Goal: Task Accomplishment & Management: Manage account settings

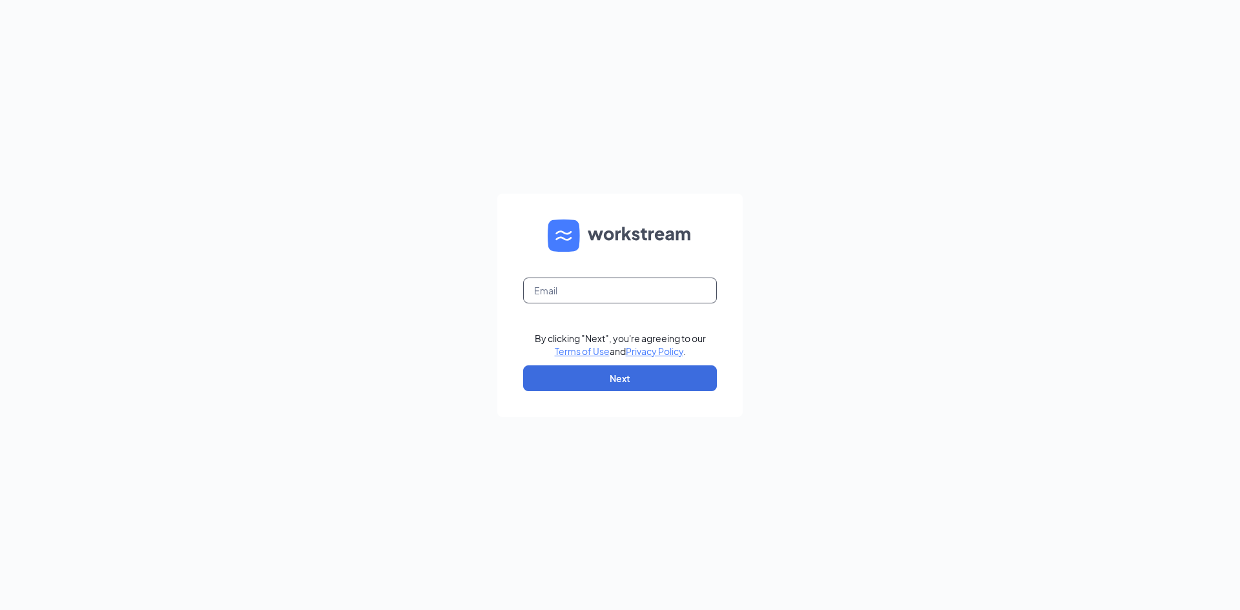
click at [624, 289] on input "text" at bounding box center [620, 291] width 194 height 26
type input "b"
type input "J"
type input "jabsreed@comcast.net"
click at [653, 377] on button "Next" at bounding box center [620, 378] width 194 height 26
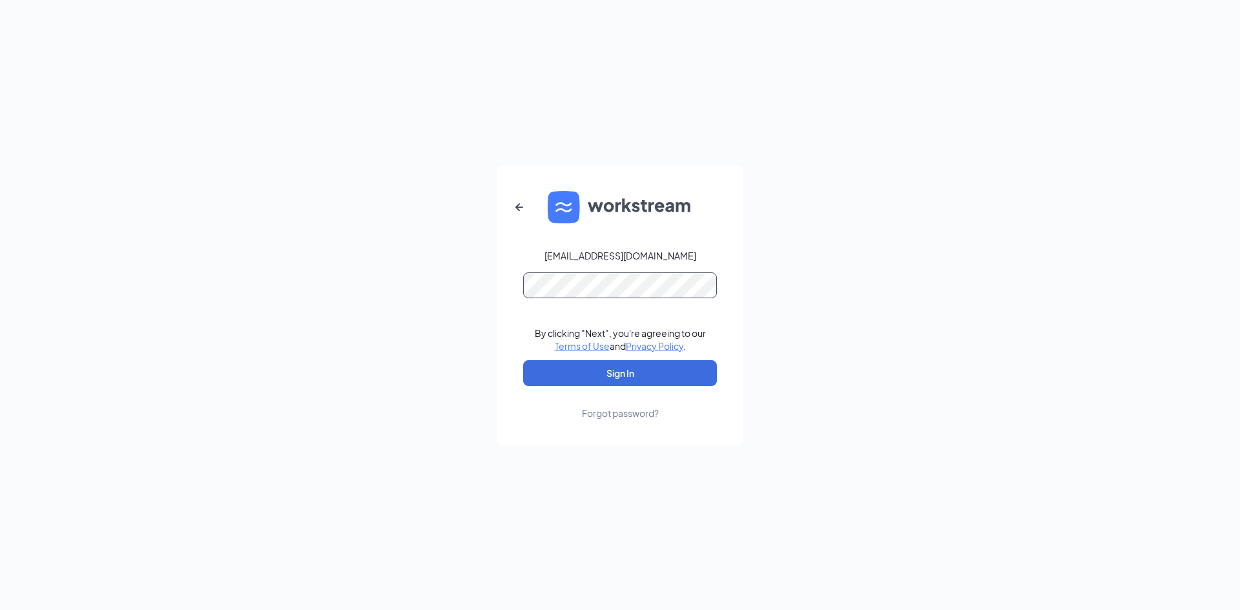
click at [523, 360] on button "Sign In" at bounding box center [620, 373] width 194 height 26
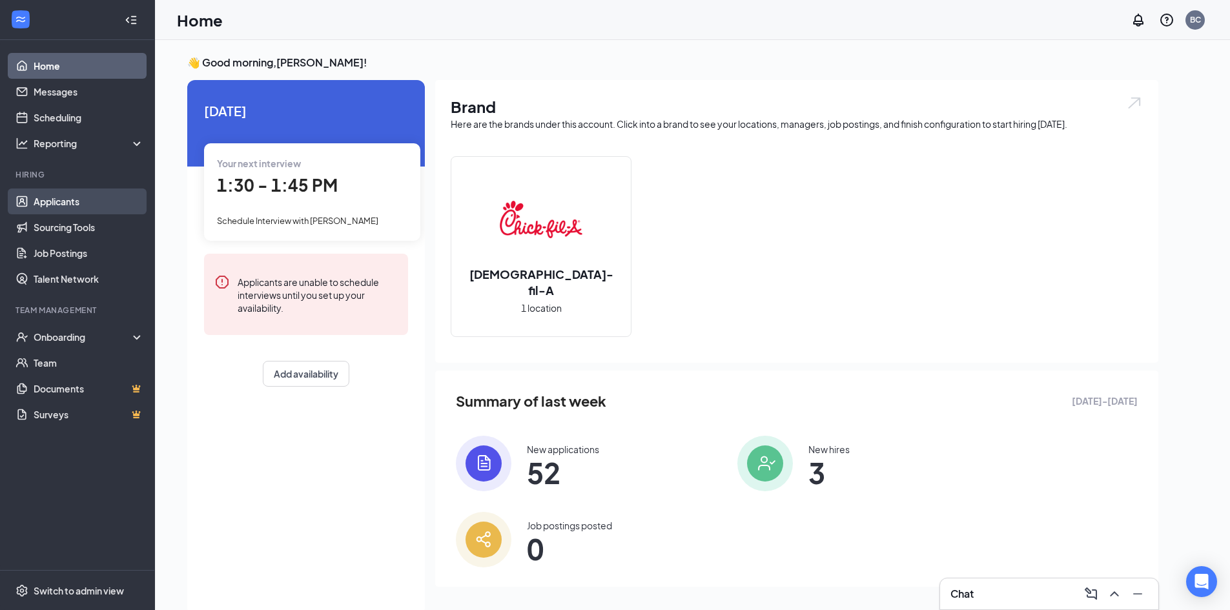
click at [67, 198] on link "Applicants" at bounding box center [89, 202] width 110 height 26
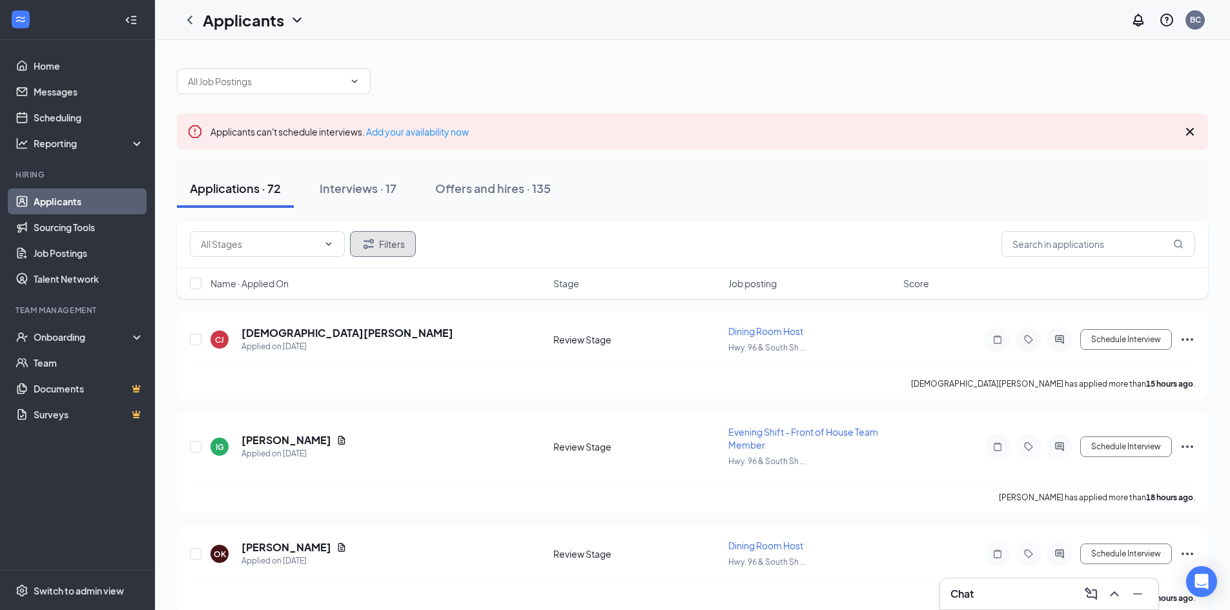
click at [382, 242] on button "Filters" at bounding box center [383, 244] width 66 height 26
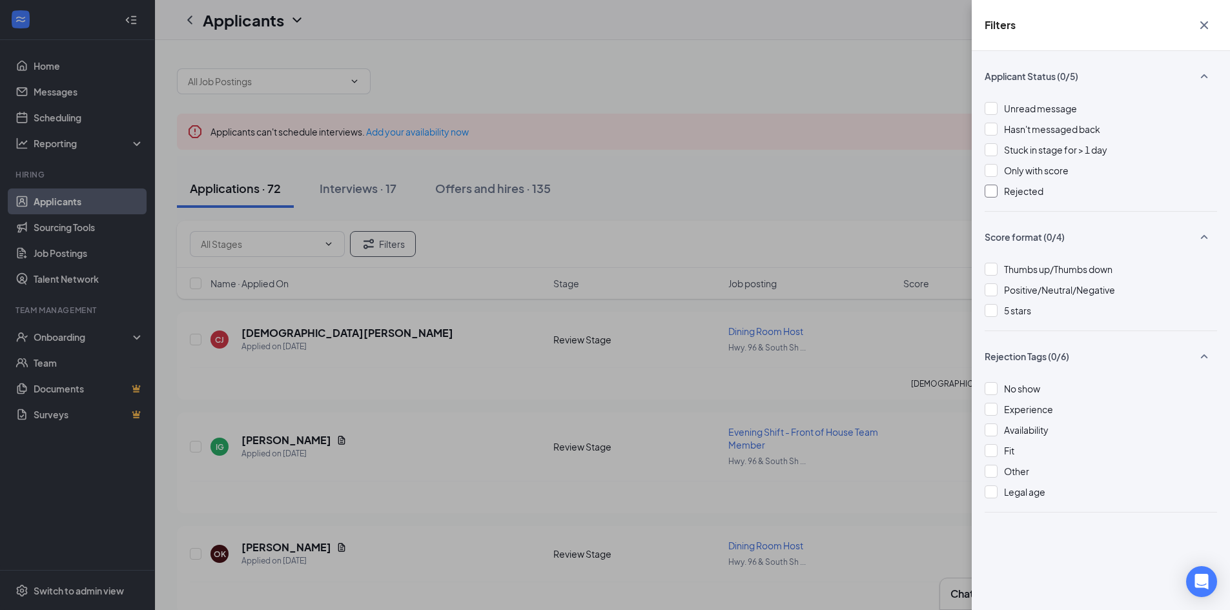
click at [991, 190] on div at bounding box center [991, 191] width 13 height 13
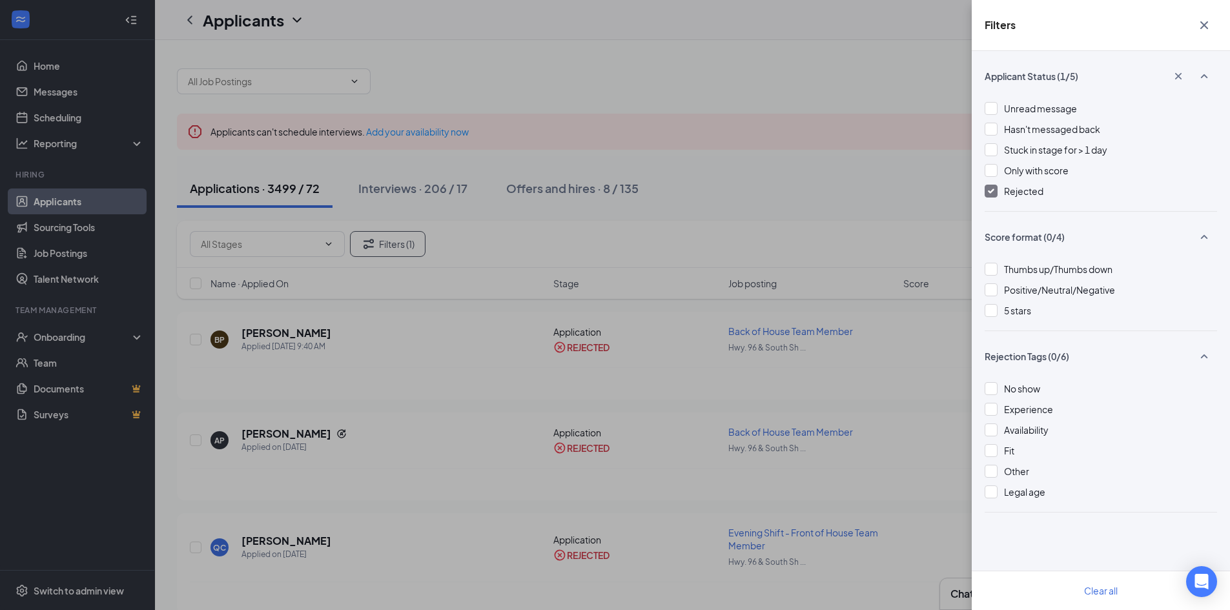
click at [898, 195] on div "Filters Applicant Status (1/5) Unread message Hasn't messaged back Stuck in sta…" at bounding box center [615, 305] width 1230 height 610
click at [908, 547] on div "Filters Applicant Status (1/5) Unread message Hasn't messaged back Stuck in sta…" at bounding box center [615, 305] width 1230 height 610
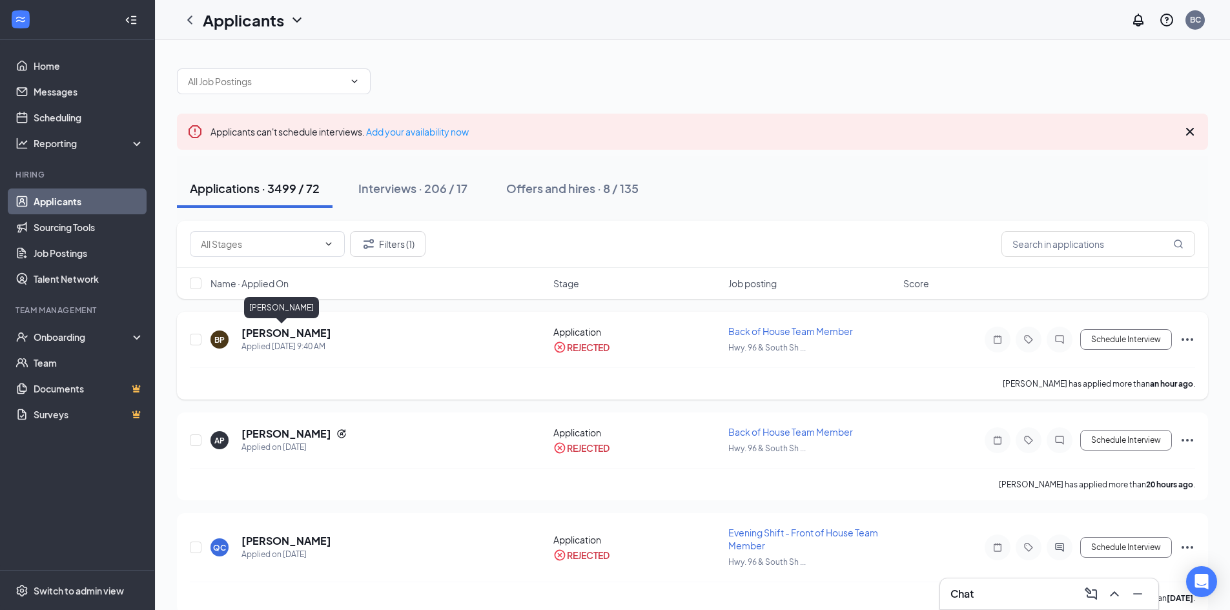
click at [277, 334] on h5 "[PERSON_NAME]" at bounding box center [286, 333] width 90 height 14
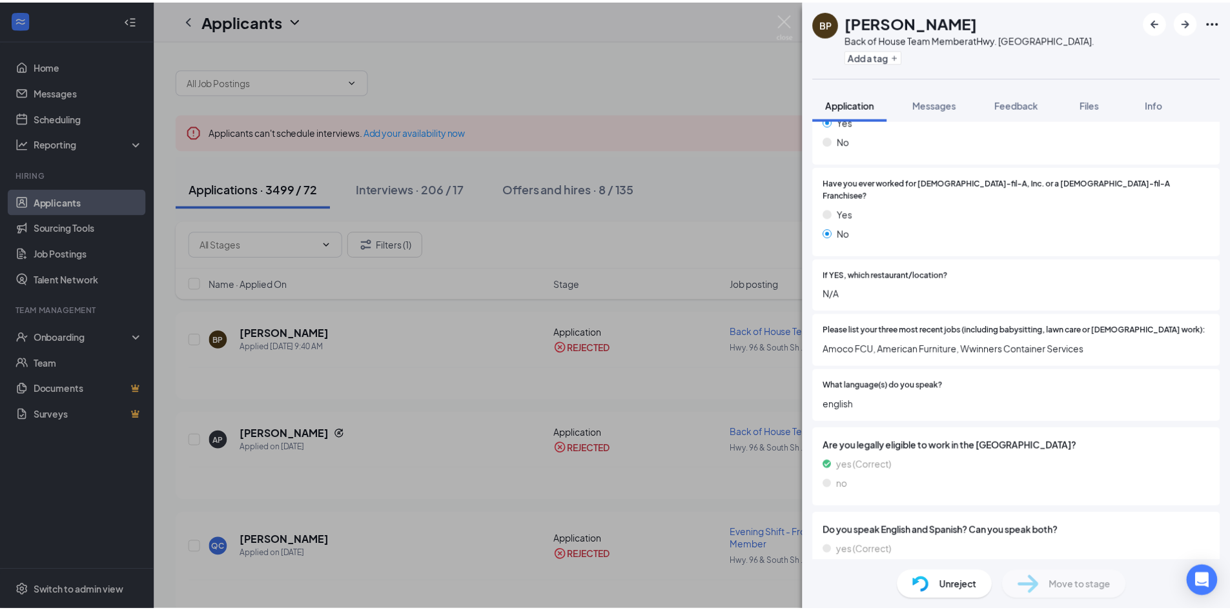
scroll to position [325, 0]
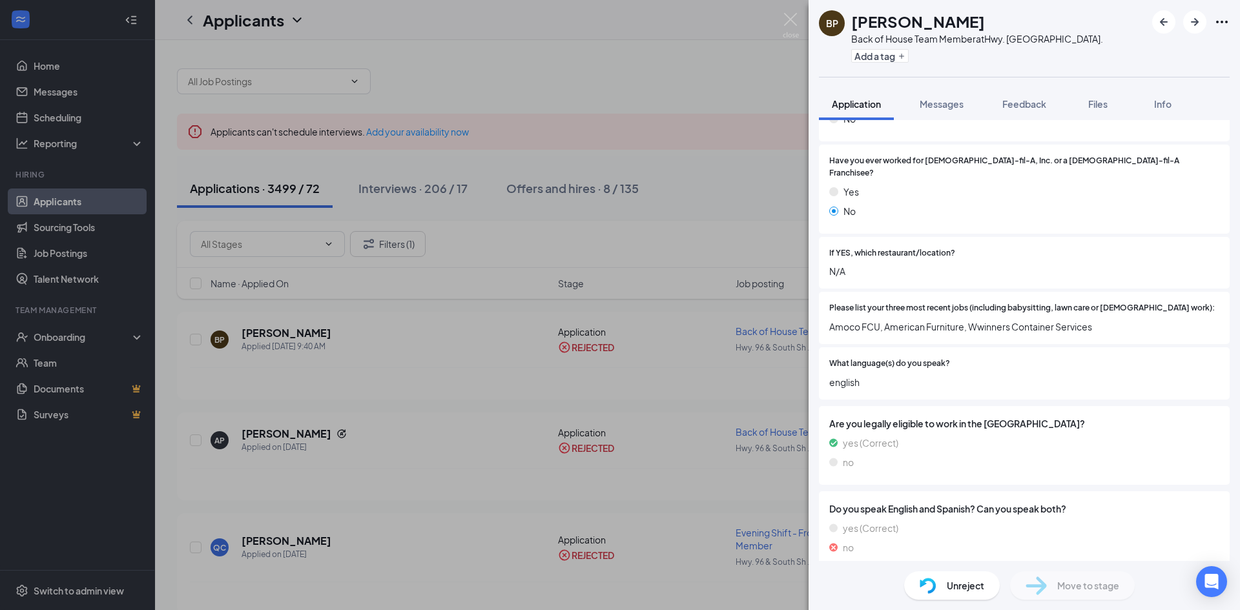
click at [711, 142] on div "BP [PERSON_NAME] Back of House Team Member at [GEOGRAPHIC_DATA] [GEOGRAPHIC_DAT…" at bounding box center [620, 305] width 1240 height 610
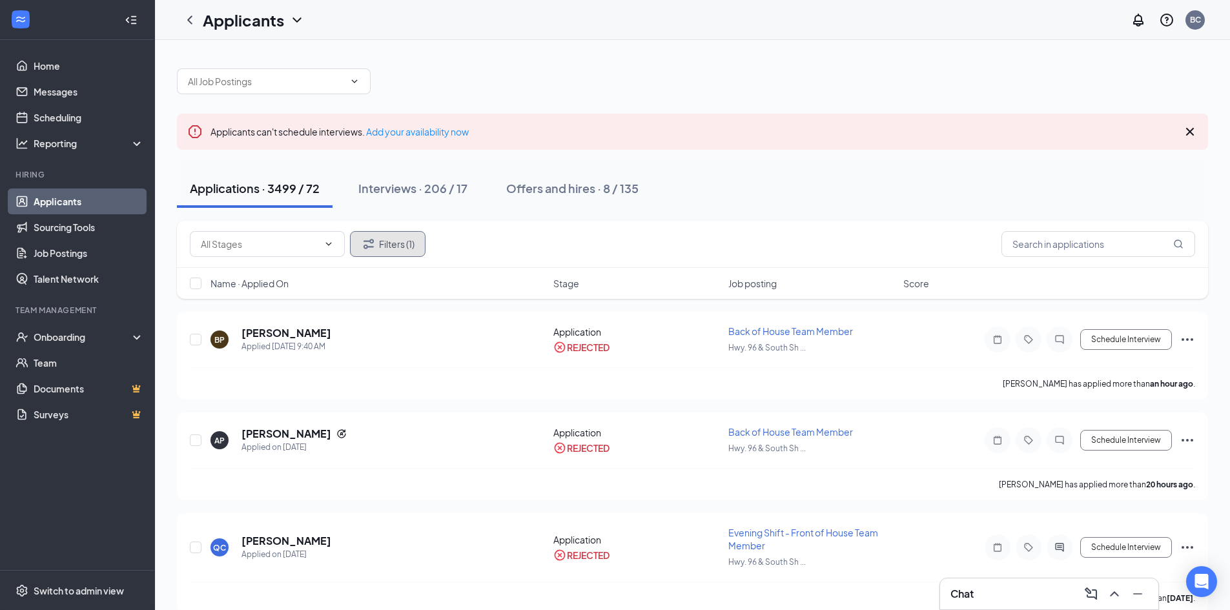
click at [400, 243] on button "Filters (1)" at bounding box center [388, 244] width 76 height 26
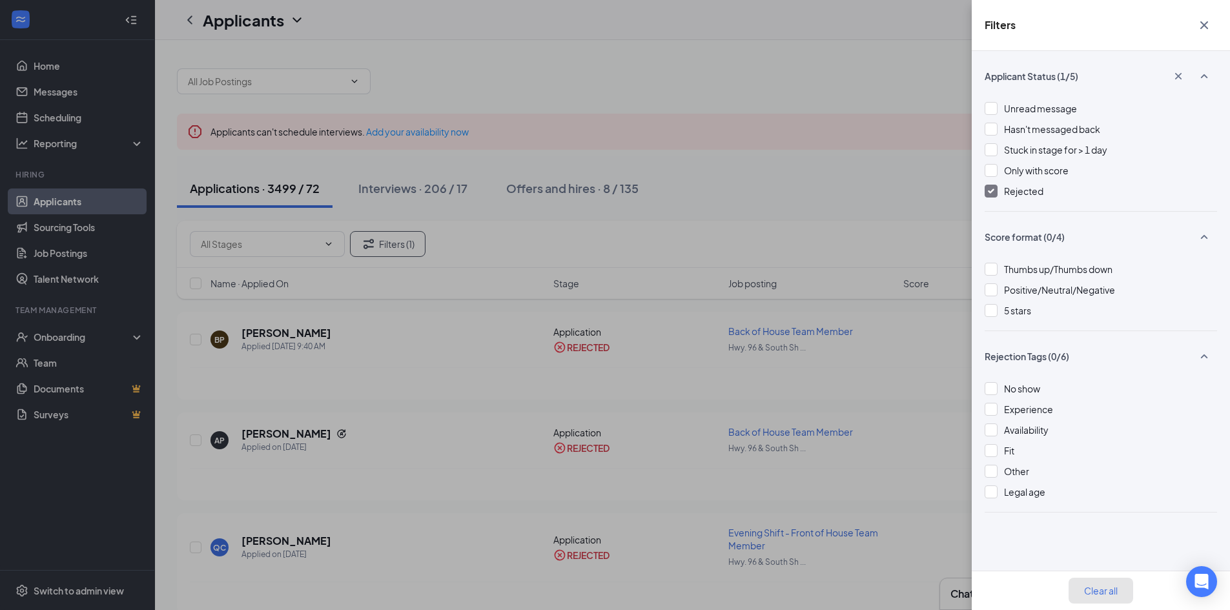
click at [1107, 591] on button "Clear all" at bounding box center [1101, 591] width 65 height 26
